Goal: Information Seeking & Learning: Learn about a topic

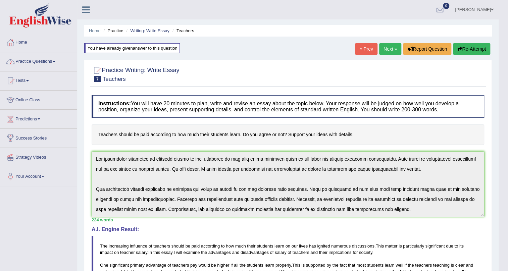
click at [49, 60] on link "Practice Questions" at bounding box center [38, 60] width 77 height 17
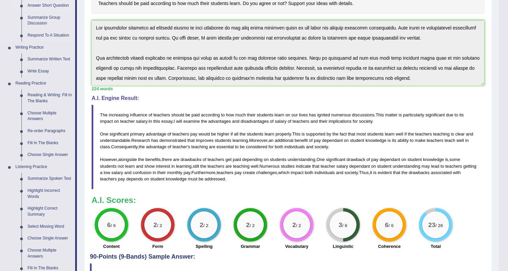
scroll to position [122, 0]
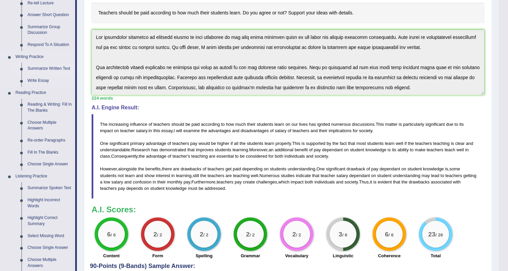
click at [54, 68] on link "Summarize Written Text" at bounding box center [50, 69] width 51 height 12
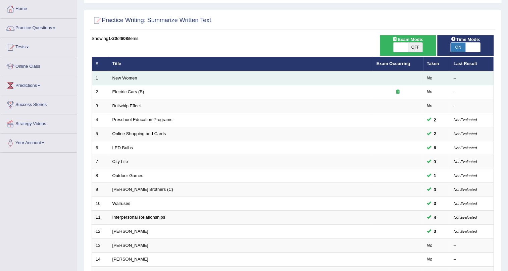
scroll to position [30, 0]
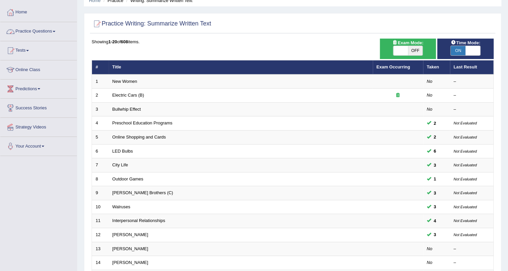
click at [44, 29] on link "Practice Questions" at bounding box center [38, 30] width 77 height 17
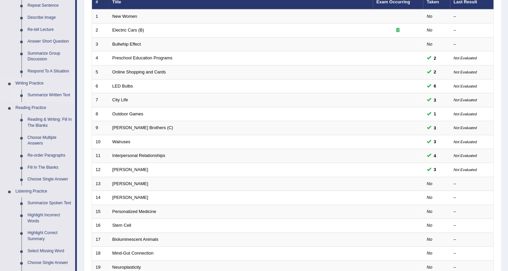
scroll to position [152, 0]
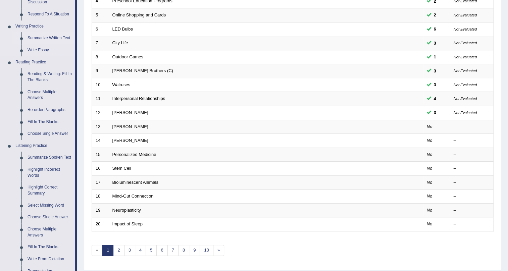
click at [60, 38] on link "Summarize Written Text" at bounding box center [50, 38] width 51 height 12
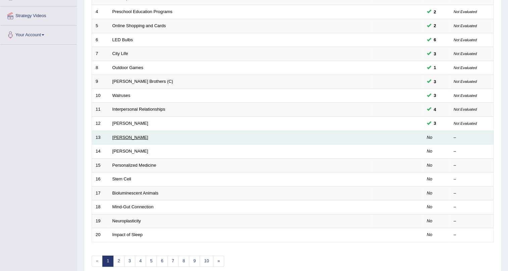
click at [115, 135] on link "[PERSON_NAME]" at bounding box center [130, 137] width 36 height 5
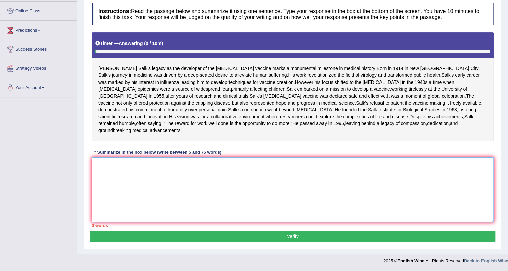
drag, startPoint x: 276, startPoint y: 245, endPoint x: 281, endPoint y: 236, distance: 10.4
click at [275, 223] on textarea at bounding box center [293, 189] width 402 height 65
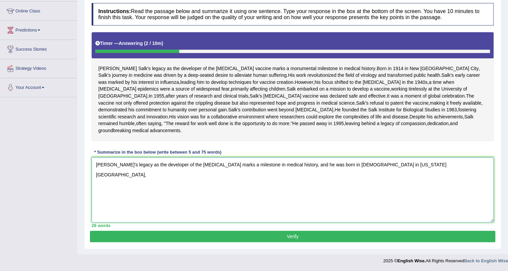
scroll to position [123, 0]
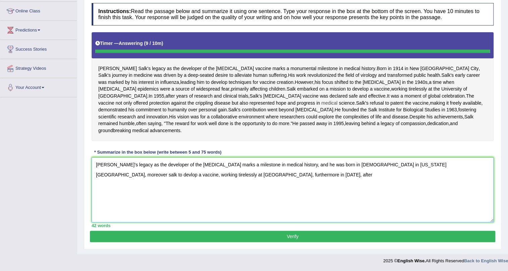
type textarea "Jonas Saalk's legacy as the developer of the polio vaccine marks a milestone in…"
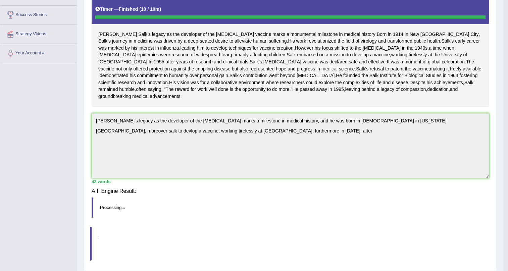
scroll to position [120, 0]
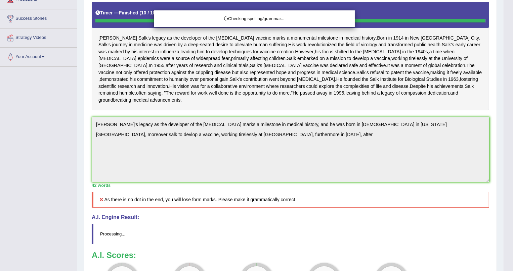
drag, startPoint x: 265, startPoint y: 167, endPoint x: 222, endPoint y: 173, distance: 43.1
click at [222, 152] on body "Toggle navigation Home Practice Questions Speaking Practice Read Aloud Repeat S…" at bounding box center [256, 15] width 513 height 271
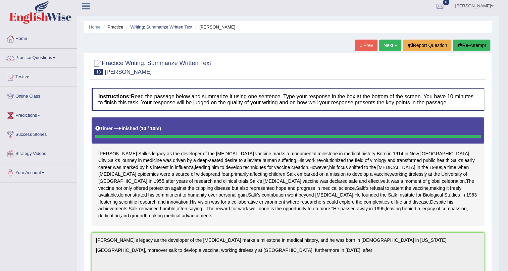
scroll to position [0, 0]
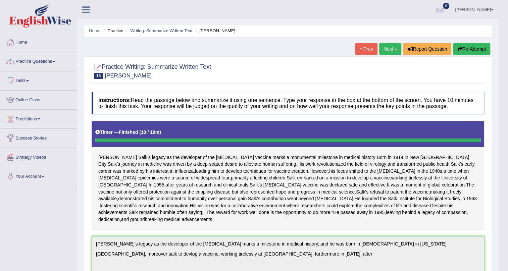
click at [464, 50] on button "Re-Attempt" at bounding box center [471, 48] width 37 height 11
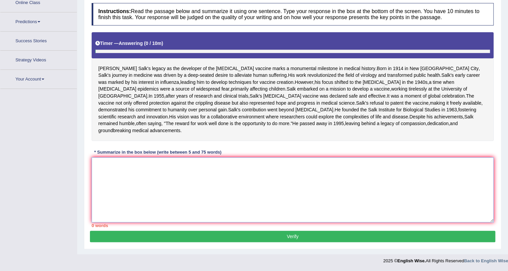
click at [319, 183] on textarea at bounding box center [293, 189] width 402 height 65
paste textarea "[PERSON_NAME]'s legacy as the developer of the [MEDICAL_DATA] marks a milestone…"
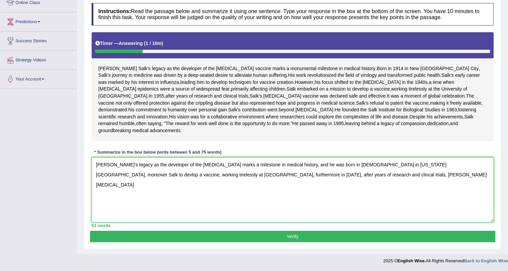
scroll to position [132, 0]
drag, startPoint x: 304, startPoint y: 164, endPoint x: 296, endPoint y: 163, distance: 8.4
click at [296, 163] on textarea "[PERSON_NAME]'s legacy as the developer of the [MEDICAL_DATA] marks a milestone…" at bounding box center [293, 189] width 402 height 65
click at [183, 192] on textarea "[PERSON_NAME]'s legacy as the developer of the [MEDICAL_DATA] marks a milestone…" at bounding box center [293, 189] width 402 height 65
drag, startPoint x: 405, startPoint y: 165, endPoint x: 392, endPoint y: 166, distance: 12.8
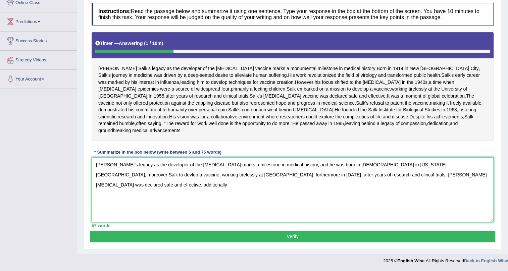
click at [391, 167] on textarea "Jonas Saalk's legacy as the developer of the polio vaccine marks a milestone in…" at bounding box center [293, 189] width 402 height 65
drag, startPoint x: 406, startPoint y: 164, endPoint x: 386, endPoint y: 169, distance: 20.7
click at [386, 169] on textarea "Jonas Saalk's legacy as the developer of the polio vaccine marks a milestone in…" at bounding box center [293, 189] width 402 height 65
click at [160, 175] on textarea "Jonas Saalk's legacy as the developer of the polio vaccine marks a milestone in…" at bounding box center [293, 189] width 402 height 65
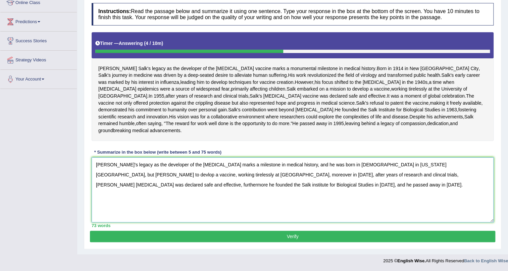
type textarea "Jonas Saalk's legacy as the developer of the polio vaccine marks a milestone in…"
click at [314, 239] on button "Verify" at bounding box center [293, 236] width 406 height 11
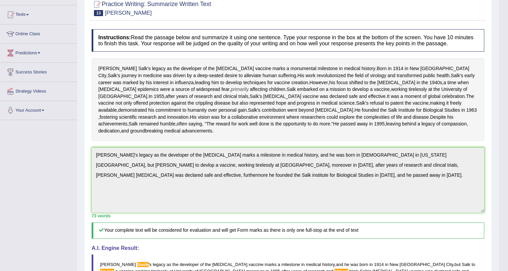
scroll to position [0, 0]
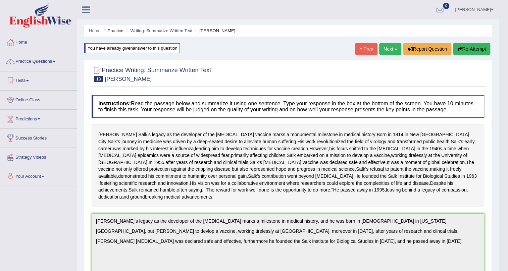
click at [463, 51] on button "Re-Attempt" at bounding box center [471, 48] width 37 height 11
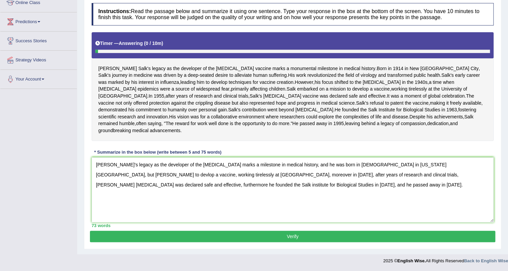
click at [114, 162] on textarea "Jonas Saalk's legacy as the developer of the polio vaccine marks a milestone in…" at bounding box center [293, 189] width 402 height 65
click at [414, 165] on textarea "Jonas Salk's legacy as the developer of the polio vaccine marks a milestone in …" at bounding box center [293, 189] width 402 height 65
click at [403, 164] on textarea "Jonas Salk's legacy as the developer of the polio vaccine marks a milestone in …" at bounding box center [293, 189] width 402 height 65
type textarea "Jonas Saalk's legacy as the developer of the polio vaccine marks a milestone in…"
click at [404, 163] on textarea "Jonas Saalk's legacy as the developer of the polio vaccine marks a milestone in…" at bounding box center [293, 189] width 402 height 65
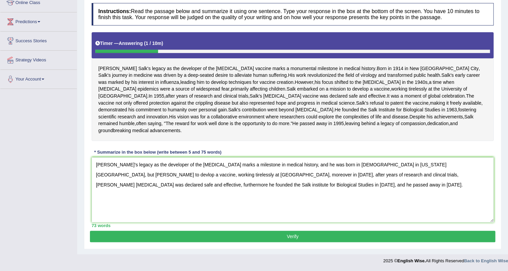
click at [114, 163] on textarea "Jonas Saalk's legacy as the developer of the polio vaccine marks a milestone in…" at bounding box center [293, 189] width 402 height 65
click at [409, 165] on textarea "Jonas Salk's legacy as the developer of the polio vaccine marks a milestone in …" at bounding box center [293, 189] width 402 height 65
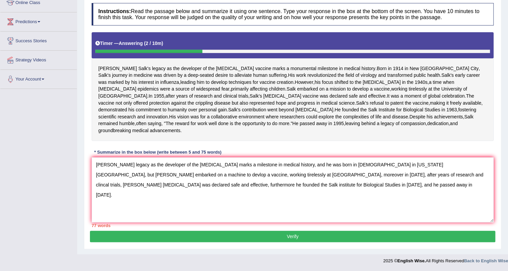
drag, startPoint x: 113, startPoint y: 175, endPoint x: 400, endPoint y: 161, distance: 287.0
click at [403, 164] on textarea "Jonas Salk's legacy as the developer of the polio vaccine marks a milestone in …" at bounding box center [293, 189] width 402 height 65
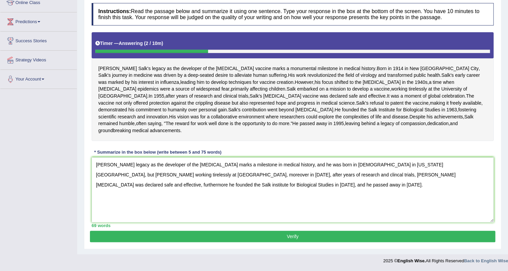
click at [119, 174] on textarea "Jonas Salk's legacy as the developer of the polio vaccine marks a milestone in …" at bounding box center [293, 189] width 402 height 65
type textarea "Jonas Salk's legacy as the developer of the polio vaccine marks a milestone in …"
click at [358, 238] on button "Verify" at bounding box center [293, 236] width 406 height 11
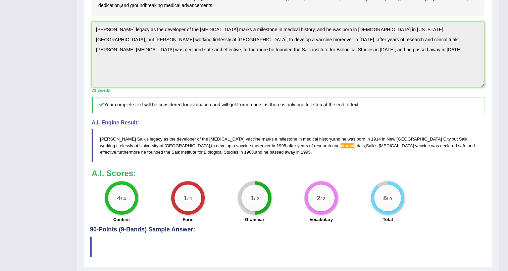
scroll to position [183, 0]
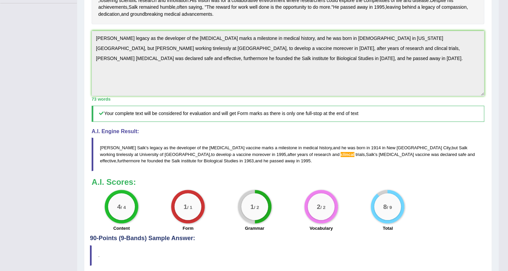
click at [81, 75] on div "Home Practice Writing: Summarize Written Text Jonas Salk You have already given…" at bounding box center [288, 49] width 422 height 464
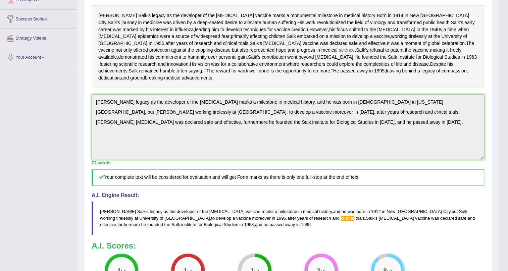
scroll to position [30, 0]
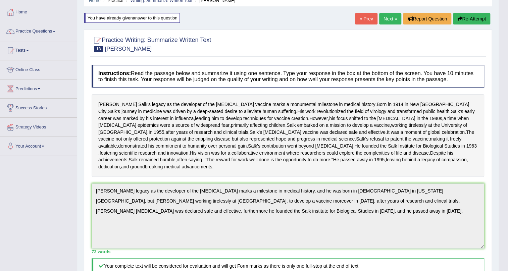
click at [465, 14] on button "Re-Attempt" at bounding box center [471, 18] width 37 height 11
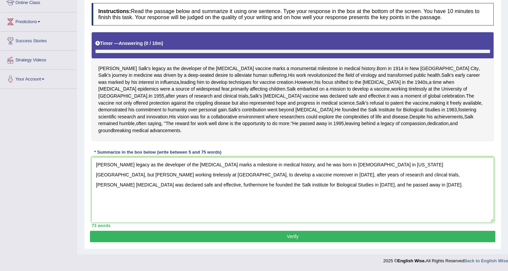
scroll to position [132, 0]
click at [267, 174] on textarea "[PERSON_NAME] legacy as the developer of the [MEDICAL_DATA] marks a milestone i…" at bounding box center [293, 189] width 402 height 65
type textarea "[PERSON_NAME] legacy as the developer of the [MEDICAL_DATA] marks a milestone i…"
click at [288, 238] on button "Verify" at bounding box center [293, 236] width 406 height 11
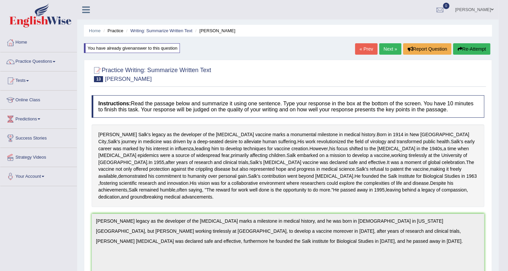
scroll to position [0, 0]
drag, startPoint x: 478, startPoint y: 138, endPoint x: 467, endPoint y: 135, distance: 12.1
click at [467, 135] on div "Jonas Salk's legacy as the developer of the polio vaccine marks a monumental mi…" at bounding box center [288, 166] width 393 height 83
drag, startPoint x: 347, startPoint y: 128, endPoint x: 348, endPoint y: 144, distance: 15.8
click at [347, 144] on div "Jonas Salk's legacy as the developer of the polio vaccine marks a monumental mi…" at bounding box center [288, 166] width 393 height 83
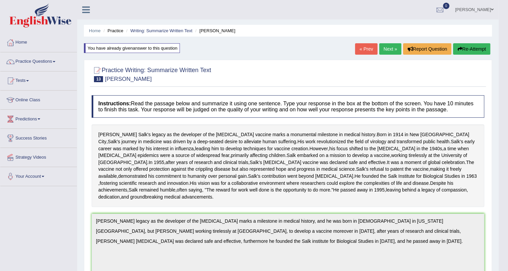
drag, startPoint x: 364, startPoint y: 144, endPoint x: 218, endPoint y: 129, distance: 147.5
click at [218, 129] on div "Jonas Salk's legacy as the developer of the polio vaccine marks a monumental mi…" at bounding box center [288, 166] width 393 height 83
drag, startPoint x: 223, startPoint y: 117, endPoint x: 231, endPoint y: 130, distance: 15.5
click at [231, 130] on div "Instructions: Read the passage below and summarize it using one sentence. Type …" at bounding box center [288, 255] width 396 height 326
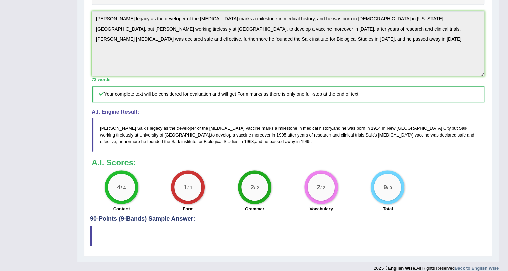
scroll to position [214, 0]
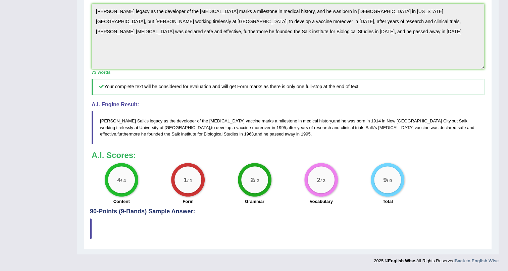
drag, startPoint x: 341, startPoint y: 144, endPoint x: 325, endPoint y: 164, distance: 25.9
click at [327, 144] on div "A.I. Engine Result: Jonas Salk ' s legacy as the developer of the polio vaccine…" at bounding box center [288, 123] width 393 height 43
drag, startPoint x: 325, startPoint y: 161, endPoint x: 293, endPoint y: 150, distance: 33.8
click at [293, 144] on blockquote "Jonas Salk ' s legacy as the developer of the polio vaccine marks a milestone i…" at bounding box center [288, 127] width 393 height 33
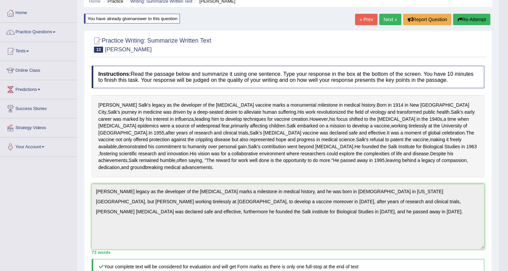
scroll to position [0, 0]
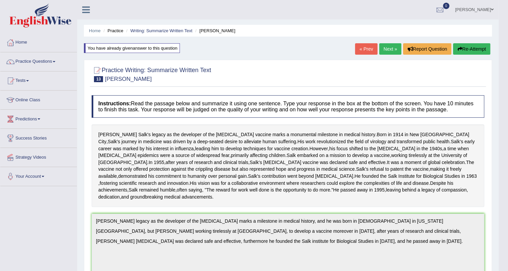
click at [383, 48] on link "Next »" at bounding box center [390, 48] width 22 height 11
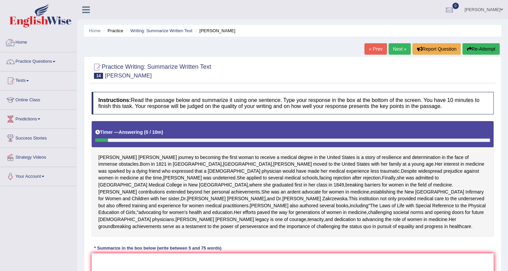
click at [20, 41] on link "Home" at bounding box center [38, 41] width 77 height 17
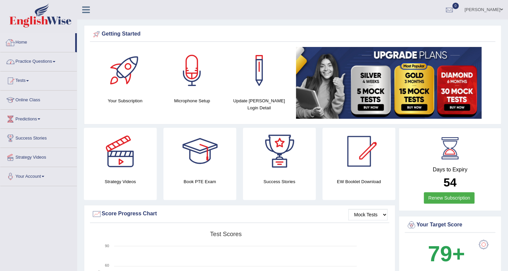
click at [32, 59] on link "Practice Questions" at bounding box center [38, 60] width 77 height 17
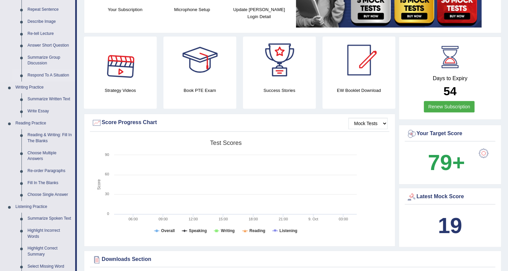
scroll to position [244, 0]
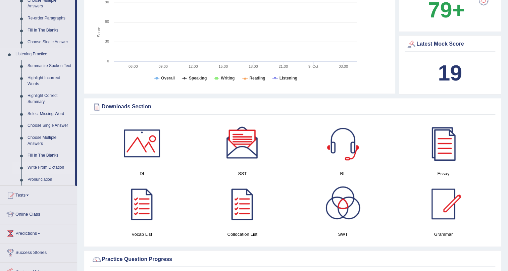
click at [47, 167] on link "Write From Dictation" at bounding box center [50, 168] width 51 height 12
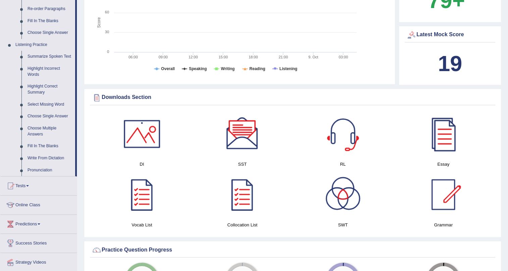
scroll to position [398, 0]
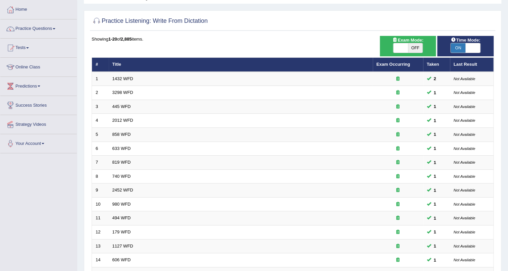
scroll to position [172, 0]
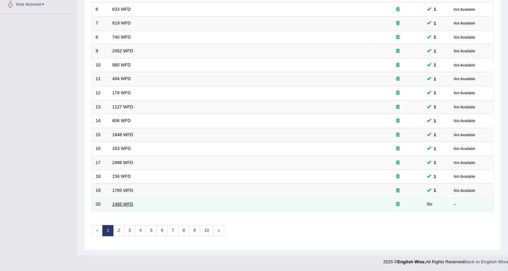
click at [115, 205] on link "1485 WFD" at bounding box center [122, 204] width 21 height 5
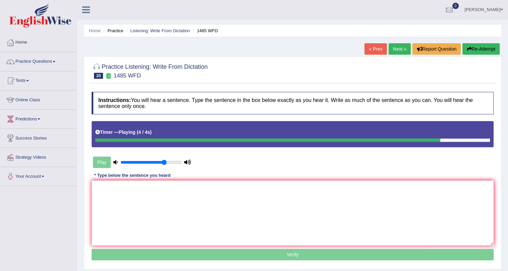
click at [476, 50] on button "Re-Attempt" at bounding box center [481, 48] width 37 height 11
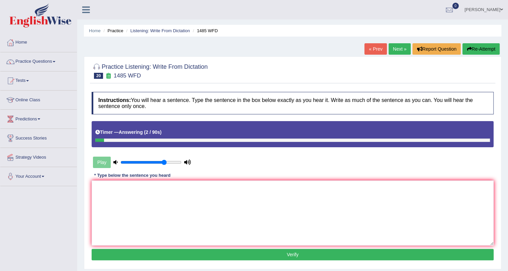
click at [473, 44] on button "Re-Attempt" at bounding box center [481, 48] width 37 height 11
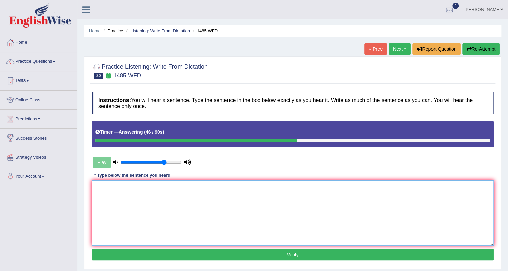
click at [347, 197] on textarea at bounding box center [293, 213] width 402 height 65
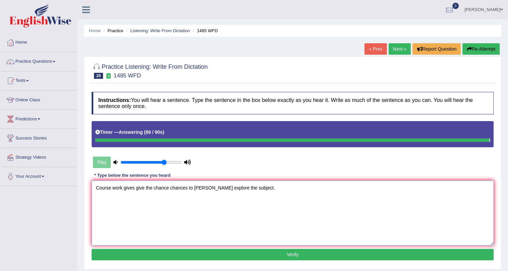
type textarea "Course work gives give the chance chances to tharavly explore the subject."
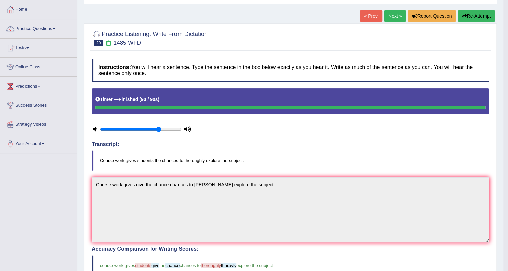
scroll to position [33, 0]
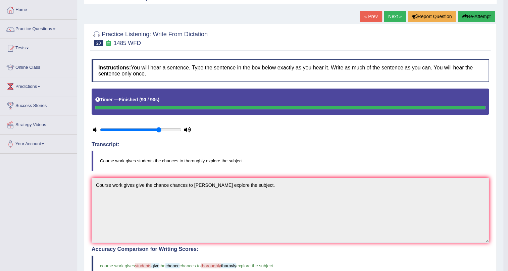
click at [393, 15] on link "Next »" at bounding box center [395, 16] width 22 height 11
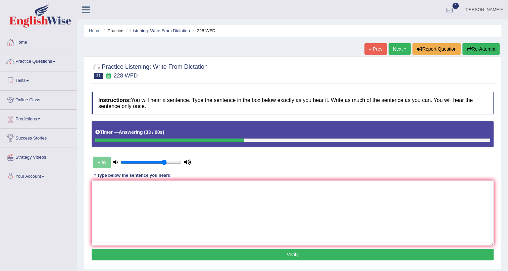
click at [474, 45] on button "Re-Attempt" at bounding box center [481, 48] width 37 height 11
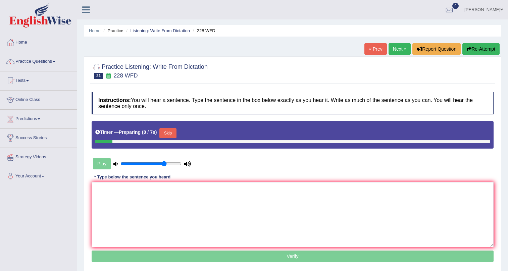
click at [127, 205] on textarea at bounding box center [293, 214] width 402 height 65
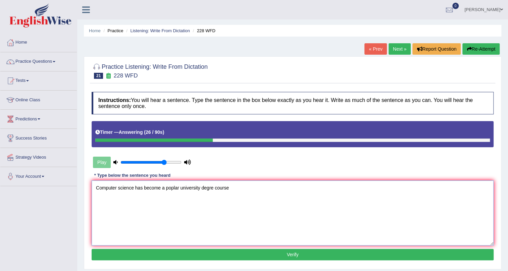
click at [214, 190] on textarea "Computer science has become a poplar university degre course" at bounding box center [293, 213] width 402 height 65
click at [235, 187] on textarea "Computer science has become a poplar university degree course" at bounding box center [293, 213] width 402 height 65
type textarea "Computer science has become a poplar university degree course."
click at [246, 252] on button "Verify" at bounding box center [293, 254] width 402 height 11
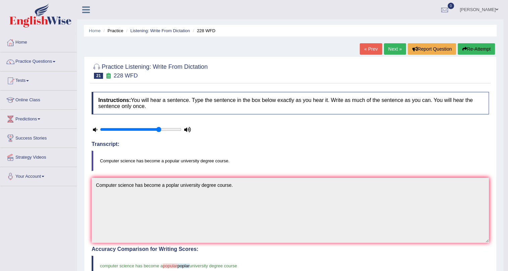
click at [388, 53] on link "Next »" at bounding box center [395, 48] width 22 height 11
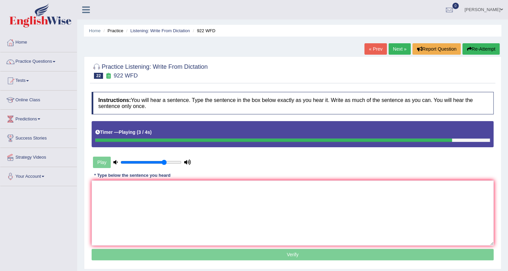
click at [471, 48] on button "Re-Attempt" at bounding box center [481, 48] width 37 height 11
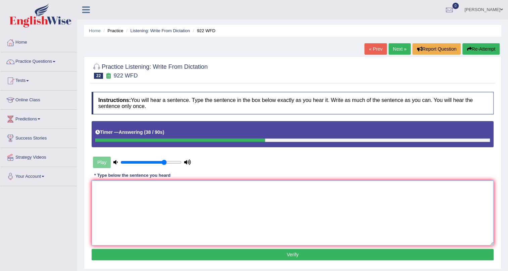
click at [241, 191] on textarea at bounding box center [293, 213] width 402 height 65
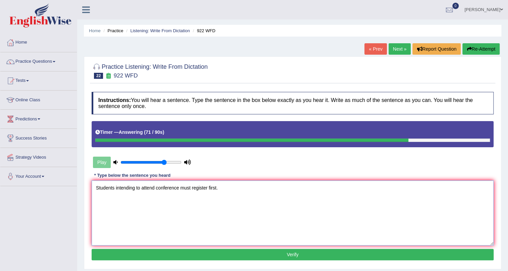
type textarea "Students intending to attend conference must register first."
click at [186, 260] on div "Instructions: You will hear a sentence. Type the sentence in the box below exac…" at bounding box center [293, 177] width 406 height 177
click at [189, 252] on button "Verify" at bounding box center [293, 254] width 402 height 11
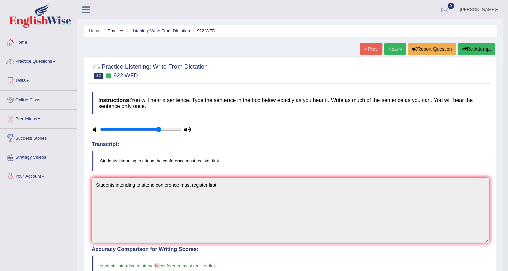
click at [397, 53] on link "Next »" at bounding box center [395, 48] width 22 height 11
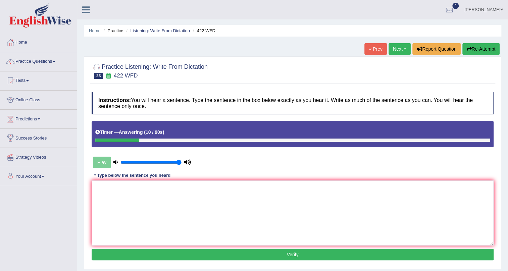
click at [473, 50] on button "Re-Attempt" at bounding box center [481, 48] width 37 height 11
click at [157, 225] on textarea at bounding box center [293, 213] width 402 height 65
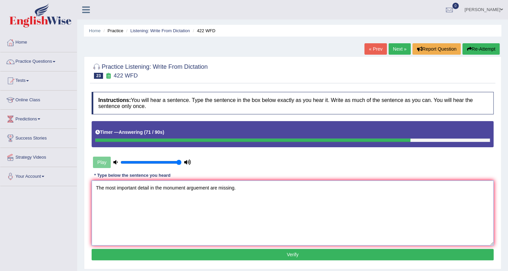
click at [150, 187] on textarea "The most important detail in the monument arguement are missing." at bounding box center [293, 213] width 402 height 65
type textarea "The most important detail details in the monument arguement are missing."
click at [297, 249] on button "Verify" at bounding box center [293, 254] width 402 height 11
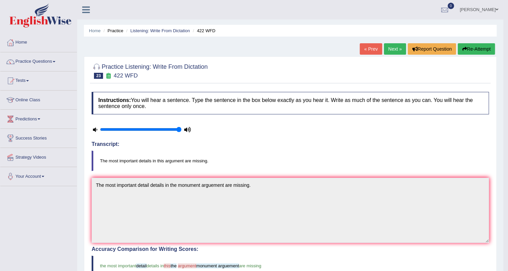
click at [393, 51] on link "Next »" at bounding box center [395, 48] width 22 height 11
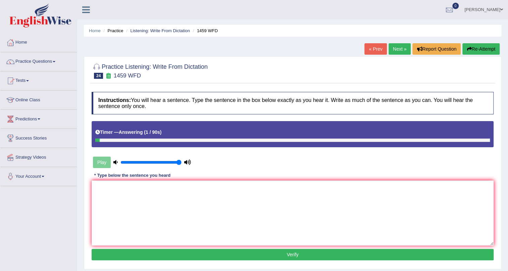
click at [492, 51] on button "Re-Attempt" at bounding box center [481, 48] width 37 height 11
click at [489, 49] on button "Re-Attempt" at bounding box center [481, 48] width 37 height 11
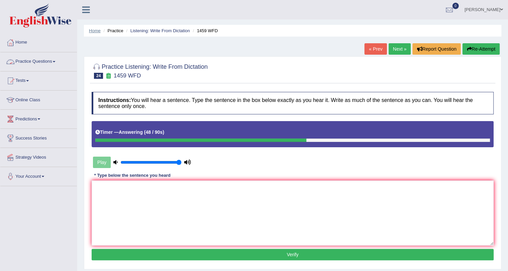
click at [95, 32] on link "Home" at bounding box center [95, 30] width 12 height 5
